Goal: Navigation & Orientation: Find specific page/section

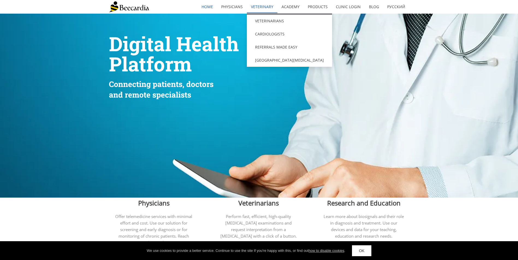
click at [255, 8] on link "Veterinary" at bounding box center [262, 7] width 31 height 13
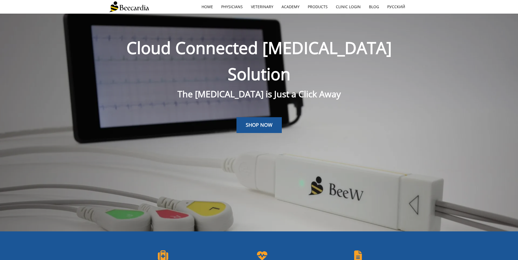
scroll to position [14, 0]
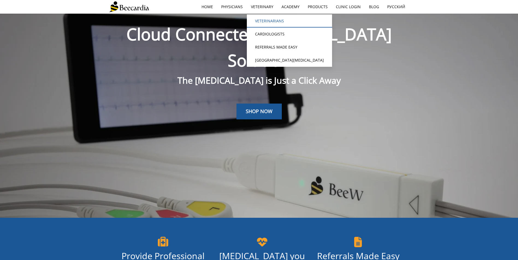
click at [264, 19] on link "Veterinarians" at bounding box center [289, 20] width 85 height 13
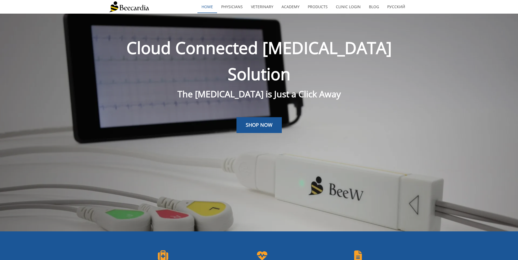
click at [212, 4] on link "home" at bounding box center [207, 7] width 20 height 13
